Goal: Contribute content: Add original content to the website for others to see

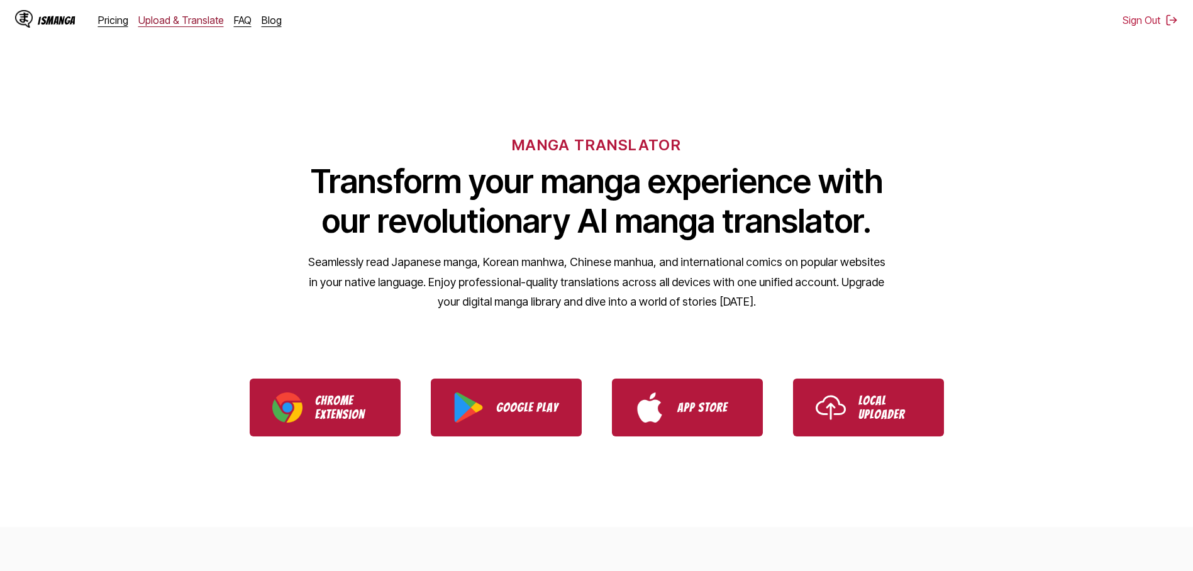
click at [184, 19] on link "Upload & Translate" at bounding box center [181, 20] width 86 height 13
